Goal: Task Accomplishment & Management: Manage account settings

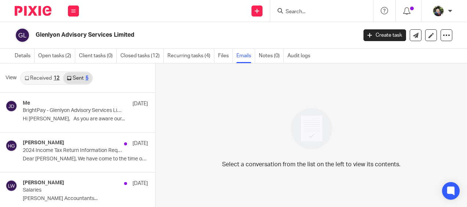
click at [304, 11] on input "Search" at bounding box center [318, 12] width 66 height 7
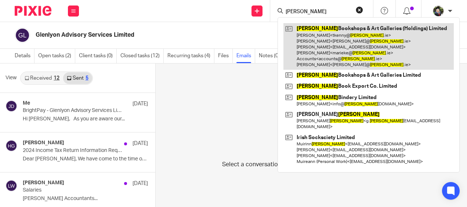
type input "kennys"
click at [317, 45] on link at bounding box center [368, 46] width 170 height 47
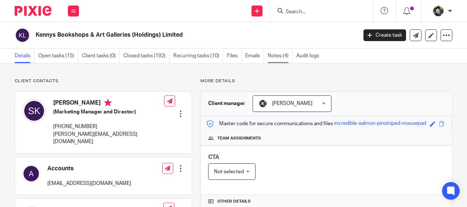
click at [270, 54] on link "Notes (4)" at bounding box center [280, 56] width 25 height 14
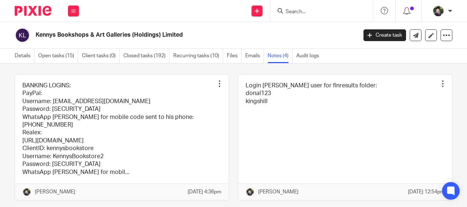
scroll to position [73, 0]
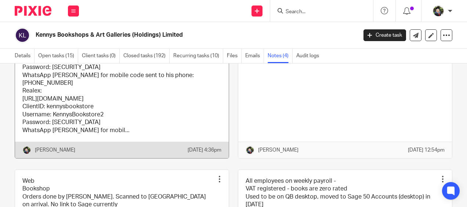
click at [106, 87] on link at bounding box center [122, 96] width 214 height 126
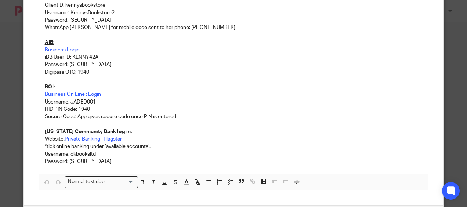
scroll to position [147, 0]
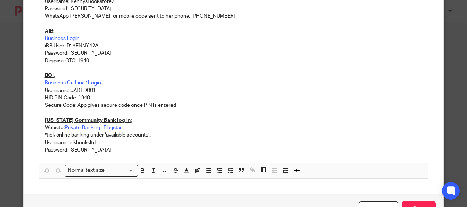
click at [80, 88] on p "Username: JADED001" at bounding box center [234, 90] width 378 height 7
copy p "JADED001"
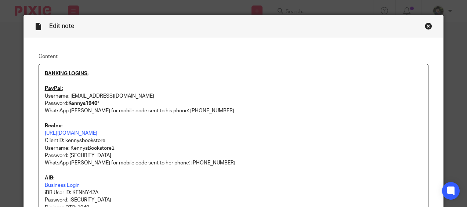
click at [425, 25] on div "Close this dialog window" at bounding box center [428, 25] width 7 height 7
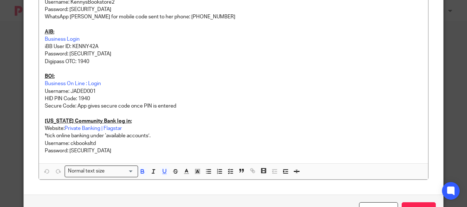
scroll to position [147, 0]
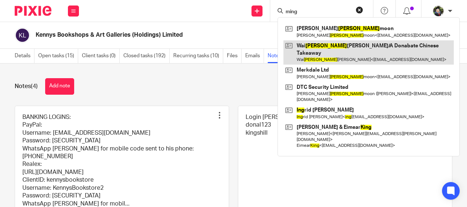
type input "ming"
click at [327, 51] on link at bounding box center [368, 52] width 170 height 25
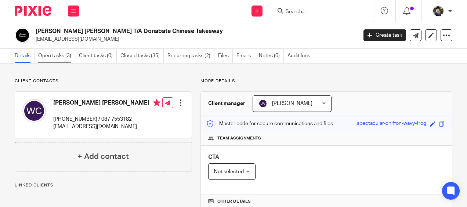
click at [51, 58] on link "Open tasks (3)" at bounding box center [56, 56] width 37 height 14
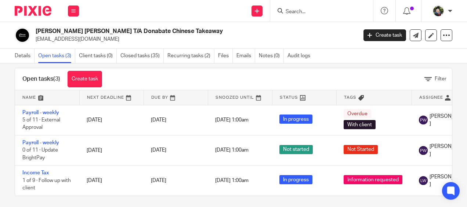
scroll to position [19, 0]
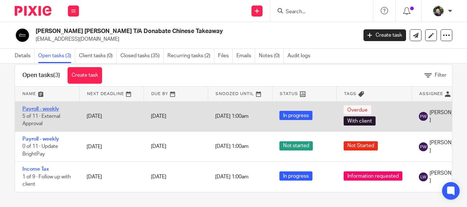
click at [48, 106] on link "Payroll - weekly" at bounding box center [40, 108] width 37 height 5
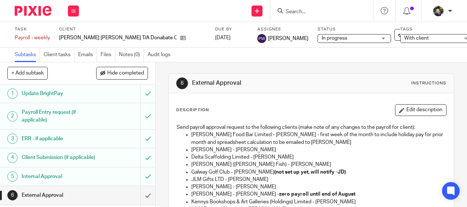
click at [321, 39] on span "In progress" at bounding box center [334, 38] width 26 height 5
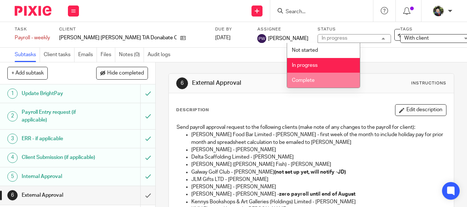
click at [309, 80] on span "Complete" at bounding box center [303, 80] width 23 height 5
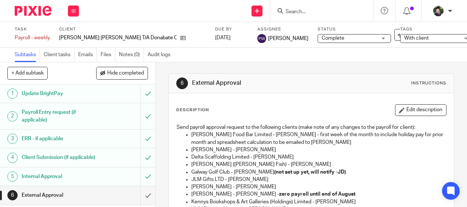
click at [404, 40] on span "With client" at bounding box center [416, 38] width 25 height 5
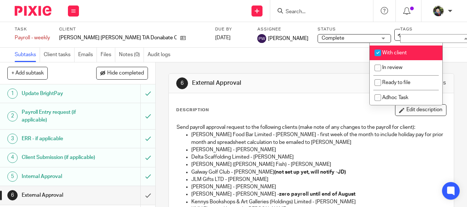
click at [396, 61] on li "With client" at bounding box center [406, 53] width 73 height 15
checkbox input "false"
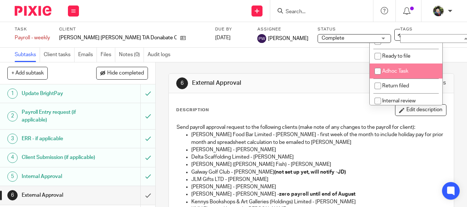
scroll to position [94, 0]
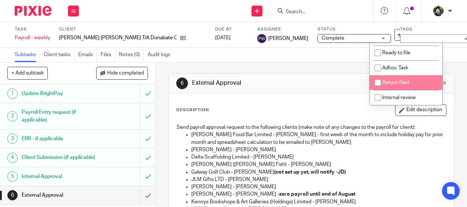
click at [396, 83] on span "Return filed" at bounding box center [395, 82] width 27 height 5
checkbox input "true"
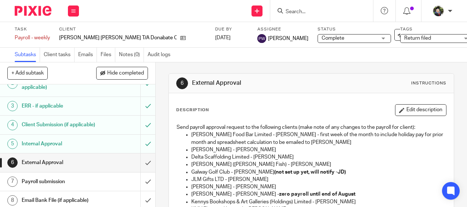
scroll to position [98, 0]
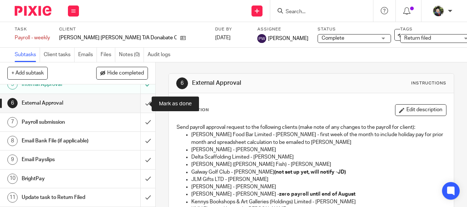
click at [139, 104] on input "submit" at bounding box center [77, 103] width 155 height 18
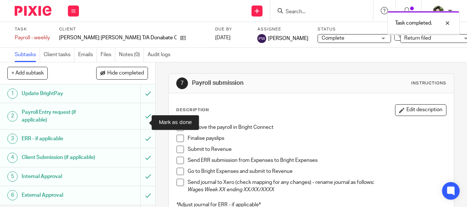
scroll to position [98, 0]
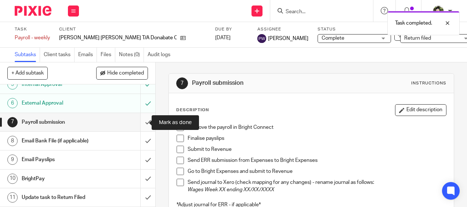
click at [143, 125] on input "submit" at bounding box center [77, 122] width 155 height 18
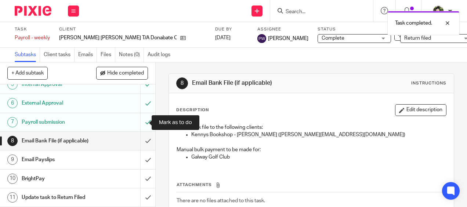
scroll to position [98, 0]
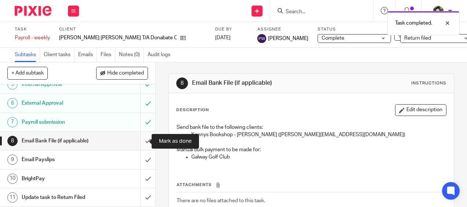
click at [141, 138] on input "submit" at bounding box center [77, 141] width 155 height 18
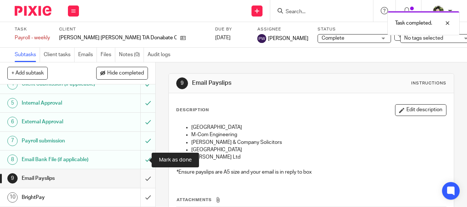
scroll to position [98, 0]
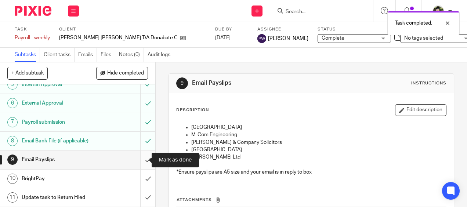
click at [142, 159] on input "submit" at bounding box center [77, 159] width 155 height 18
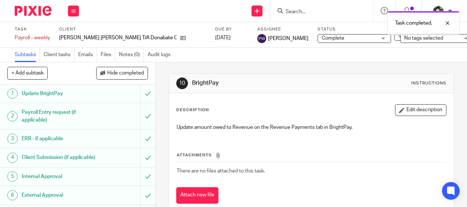
scroll to position [98, 0]
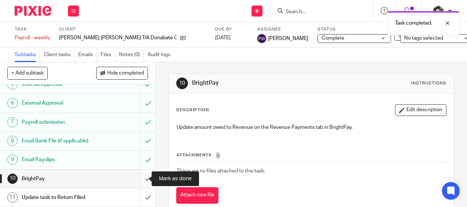
click at [140, 179] on input "submit" at bounding box center [77, 179] width 155 height 18
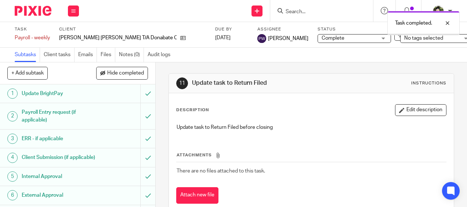
scroll to position [98, 0]
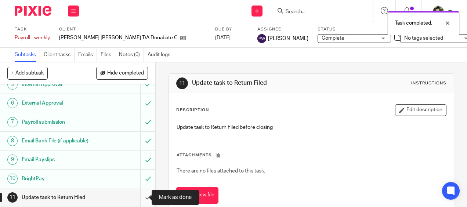
click at [140, 197] on input "submit" at bounding box center [77, 197] width 155 height 18
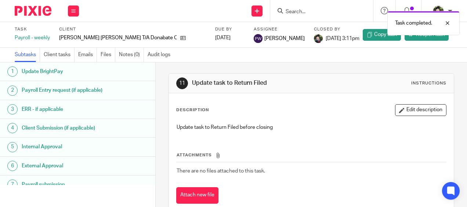
click at [300, 56] on div "Subtasks Client tasks Emails Files Notes (0) Audit logs" at bounding box center [233, 55] width 467 height 15
